Goal: Task Accomplishment & Management: Use online tool/utility

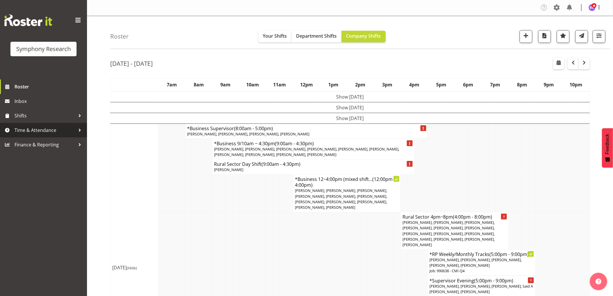
click at [51, 129] on span "Time & Attendance" at bounding box center [44, 130] width 61 height 9
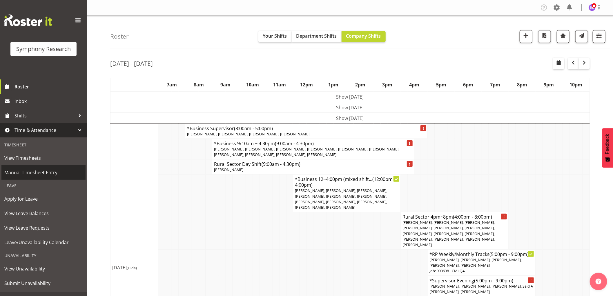
click at [35, 169] on span "Manual Timesheet Entry" at bounding box center [43, 172] width 78 height 9
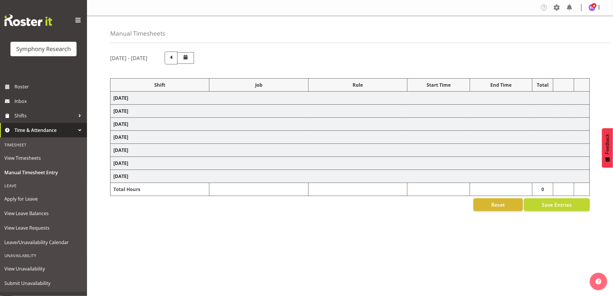
select select "1607"
select select
select select "1607"
select select "10585"
select select "47"
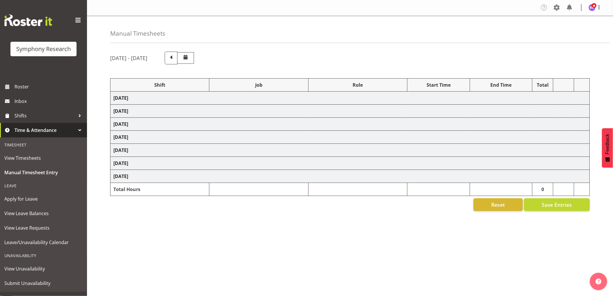
select select "1607"
select select "10585"
select select "1607"
select select "10242"
select select "1607"
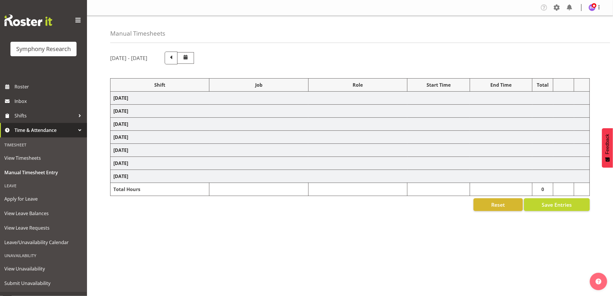
select select "10242"
select select "1607"
select select "10527"
select select "1607"
select select "10499"
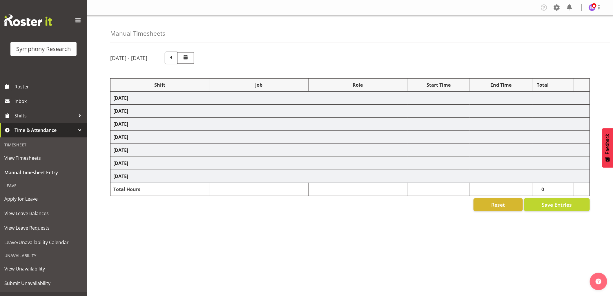
select select "1607"
select select "743"
select select "1607"
select select "10587"
select select "1607"
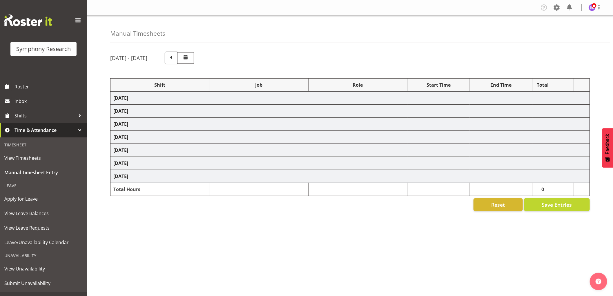
select select "10631"
select select "1607"
select select "743"
select select "1607"
select select "10242"
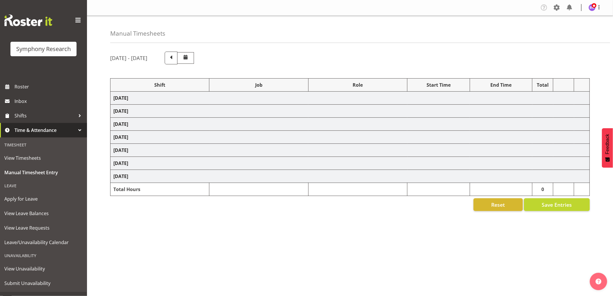
select select "1607"
select select "10242"
select select "1607"
select select "10527"
select select "1607"
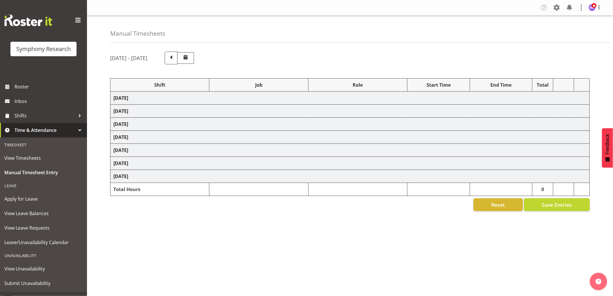
select select "10499"
select select "1607"
select select "10585"
select select "1607"
select select "10587"
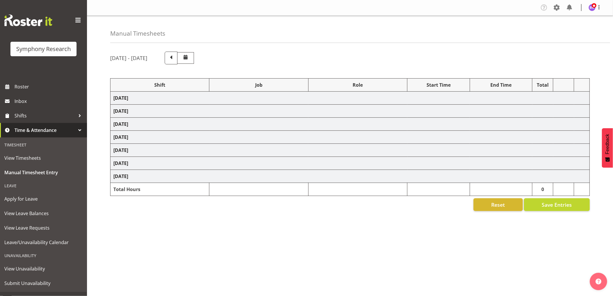
select select "1607"
select select "743"
select select "1607"
select select "743"
select select "1607"
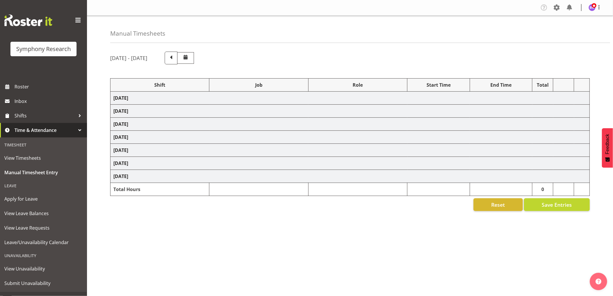
select select "10631"
select select "1607"
select select "10242"
select select "1607"
select select "10242"
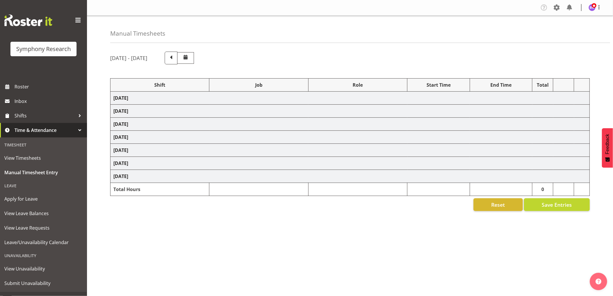
select select "1607"
select select "10527"
select select "1607"
select select "10499"
select select "1607"
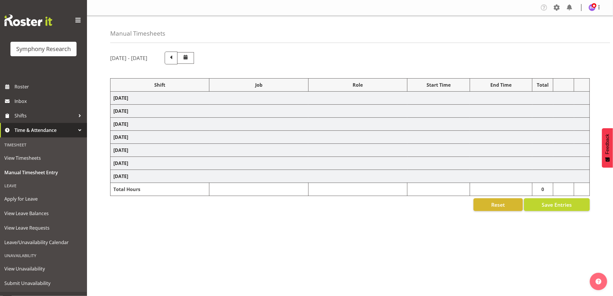
select select "10585"
select select "1607"
select select "10587"
select select "1607"
select select "743"
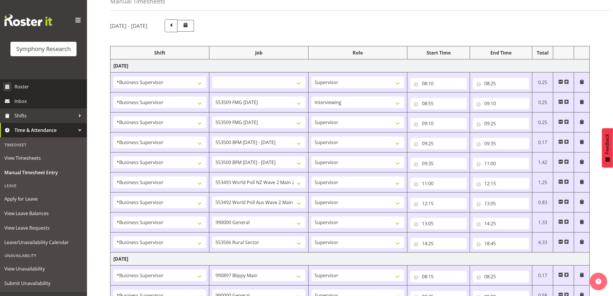
scroll to position [10, 0]
